Goal: Transaction & Acquisition: Purchase product/service

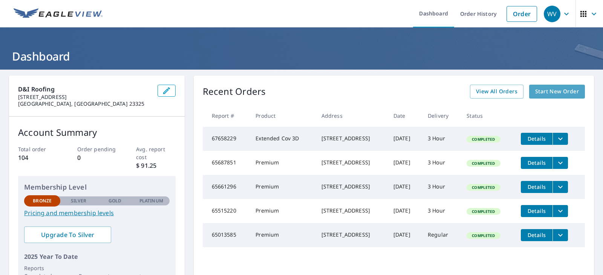
click at [542, 92] on span "Start New Order" at bounding box center [557, 91] width 44 height 9
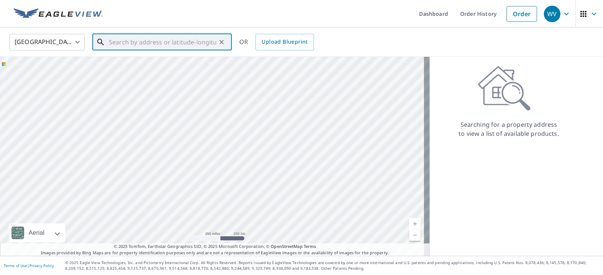
click at [172, 46] on input "text" at bounding box center [162, 42] width 107 height 21
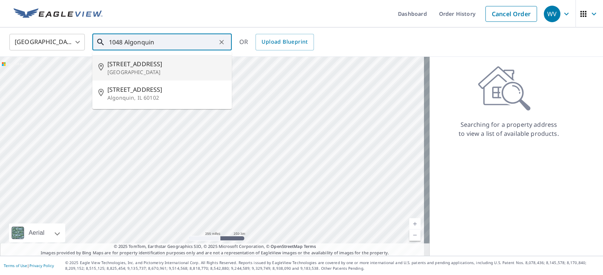
click at [143, 66] on span "[STREET_ADDRESS]" at bounding box center [166, 63] width 118 height 9
type input "[STREET_ADDRESS]"
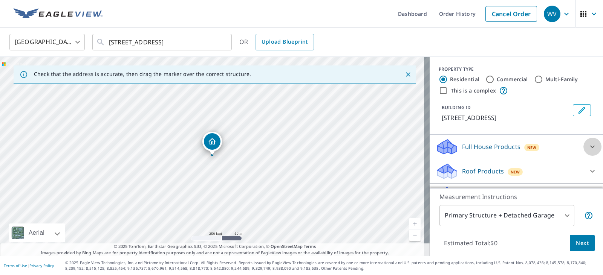
click at [587, 147] on icon at bounding box center [591, 146] width 9 height 9
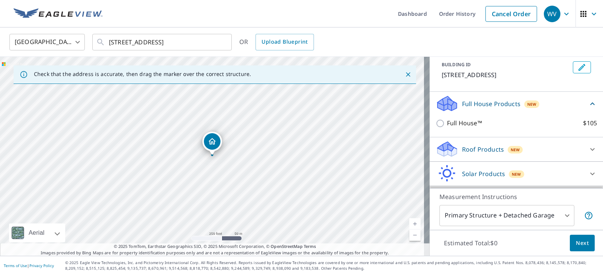
scroll to position [49, 0]
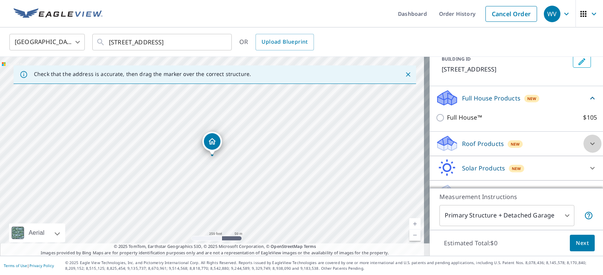
click at [587, 146] on icon at bounding box center [591, 143] width 9 height 9
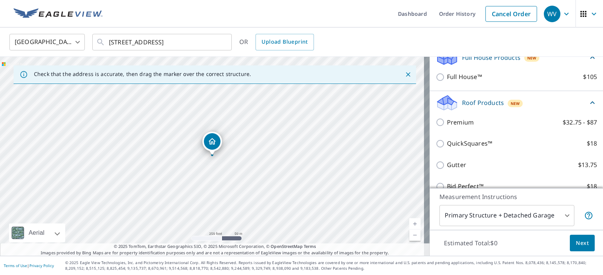
scroll to position [91, 0]
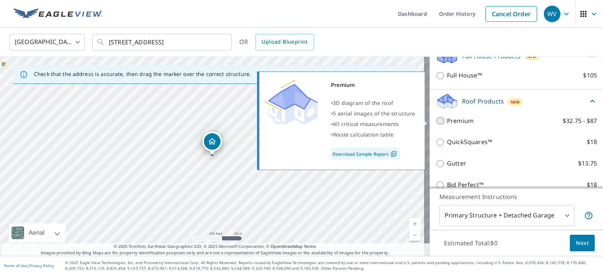
click at [435, 120] on input "Premium $32.75 - $87" at bounding box center [440, 120] width 11 height 9
checkbox input "true"
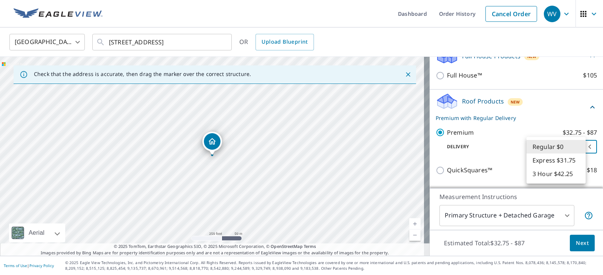
click at [579, 146] on body "WV WV Dashboard Order History Cancel Order WV [GEOGRAPHIC_DATA] [GEOGRAPHIC_DAT…" at bounding box center [301, 137] width 603 height 275
click at [562, 172] on li "3 Hour $42.25" at bounding box center [555, 174] width 59 height 14
type input "7"
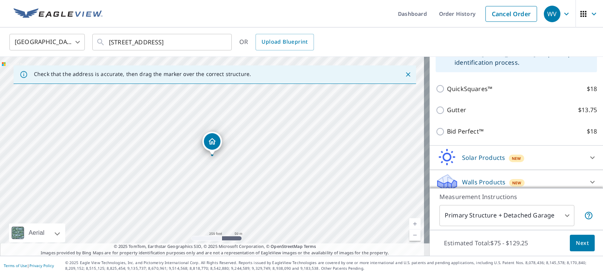
scroll to position [240, 0]
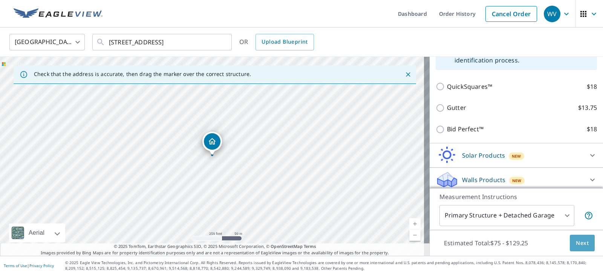
click at [575, 241] on span "Next" at bounding box center [581, 243] width 13 height 9
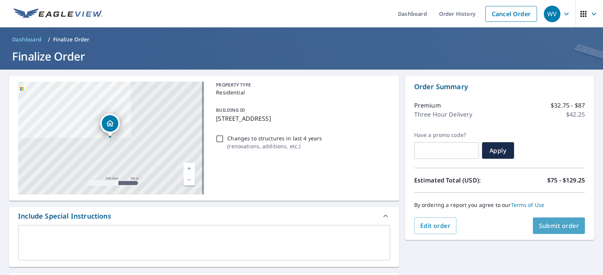
click at [555, 225] on span "Submit order" at bounding box center [559, 226] width 40 height 8
